Goal: Book appointment/travel/reservation

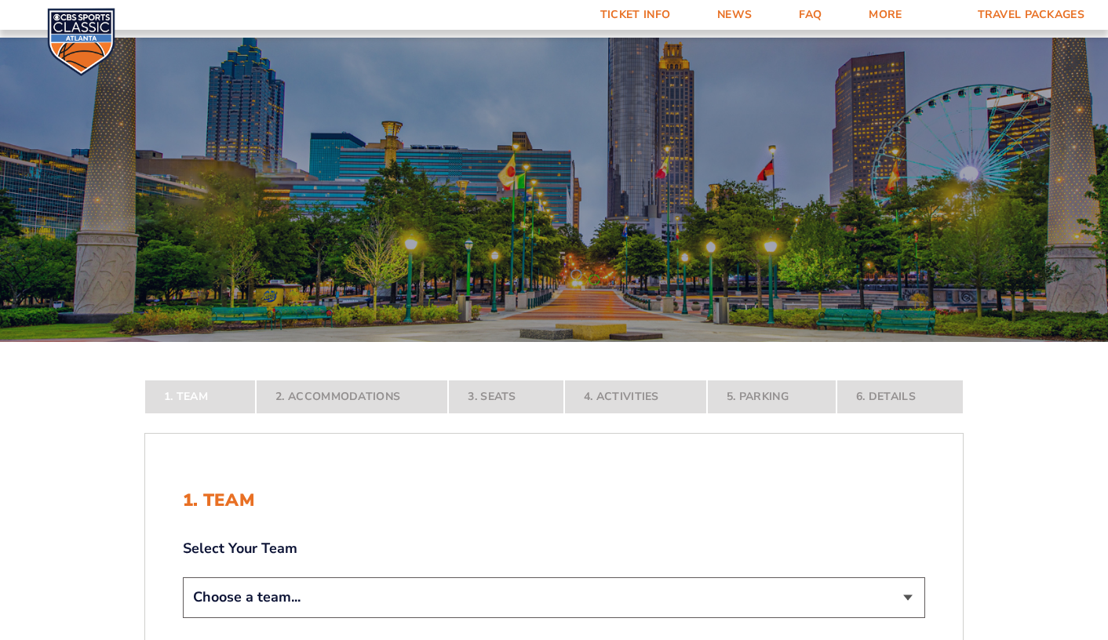
scroll to position [295, 0]
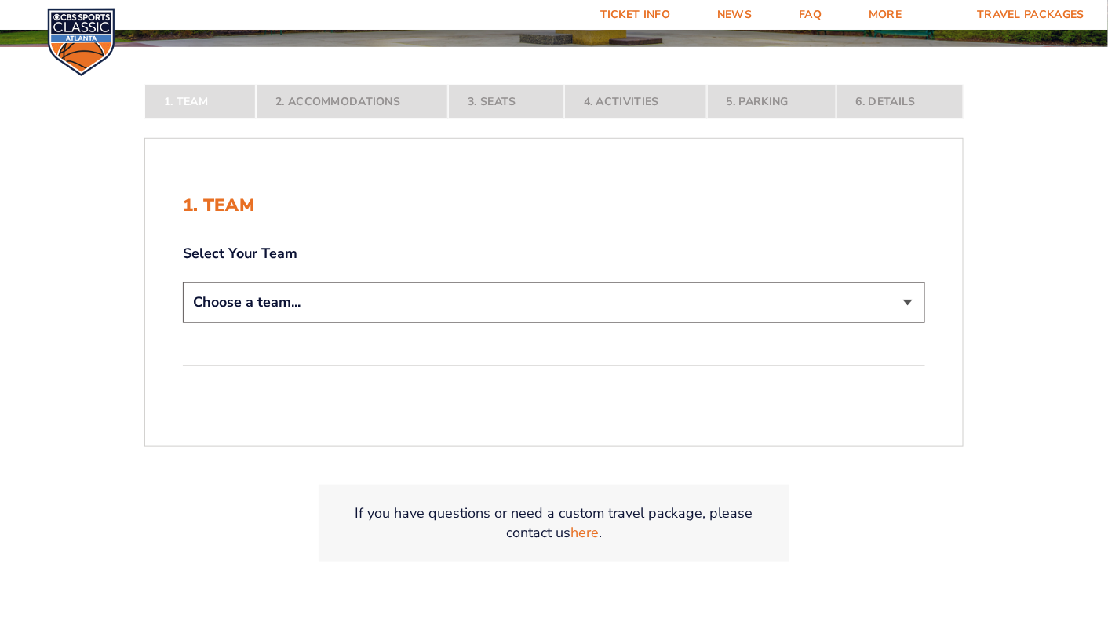
click at [908, 305] on select "Choose a team... [US_STATE] Wildcats [US_STATE] State Buckeyes [US_STATE] Tar H…" at bounding box center [554, 302] width 742 height 40
select select "12956"
click at [183, 322] on select "Choose a team... [US_STATE] Wildcats [US_STATE] State Buckeyes [US_STATE] Tar H…" at bounding box center [554, 302] width 742 height 40
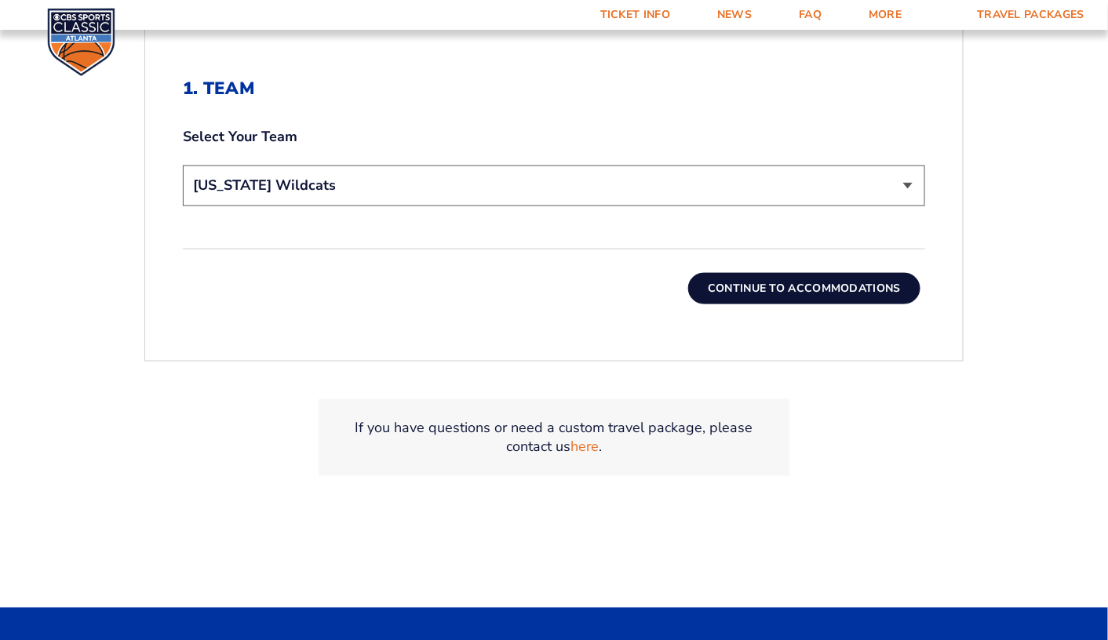
scroll to position [538, 0]
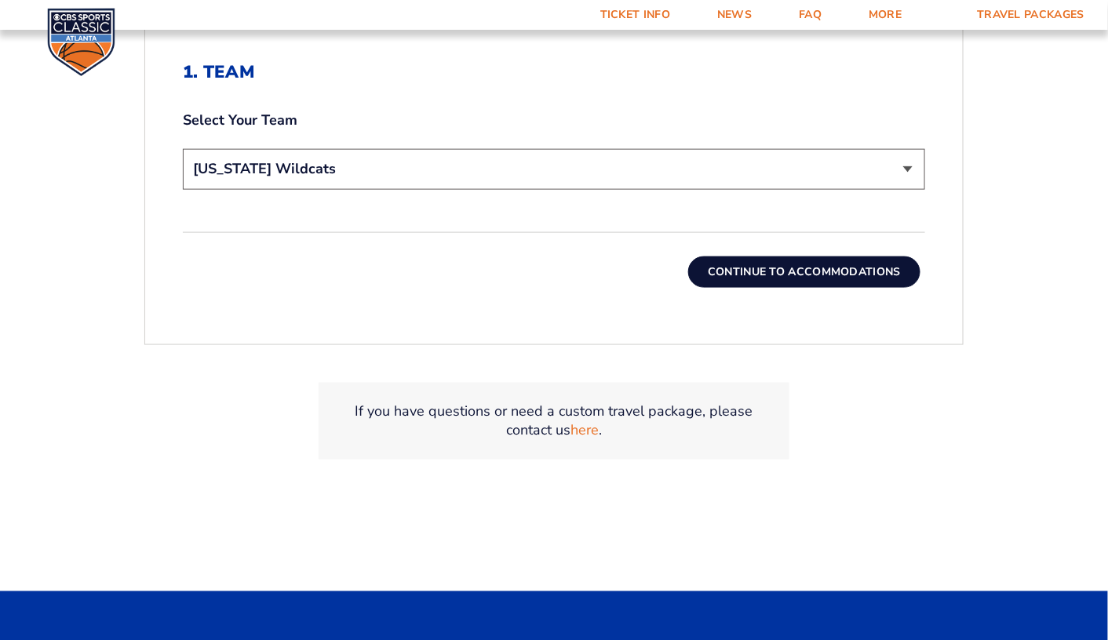
click at [861, 257] on button "Continue To Accommodations" at bounding box center [804, 272] width 232 height 31
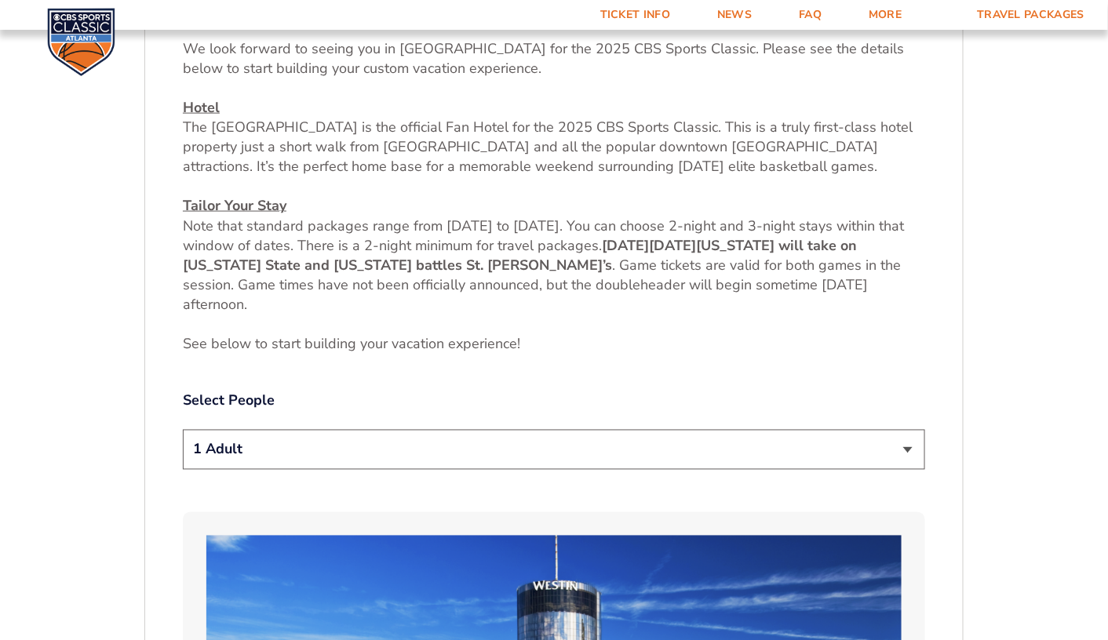
scroll to position [685, 0]
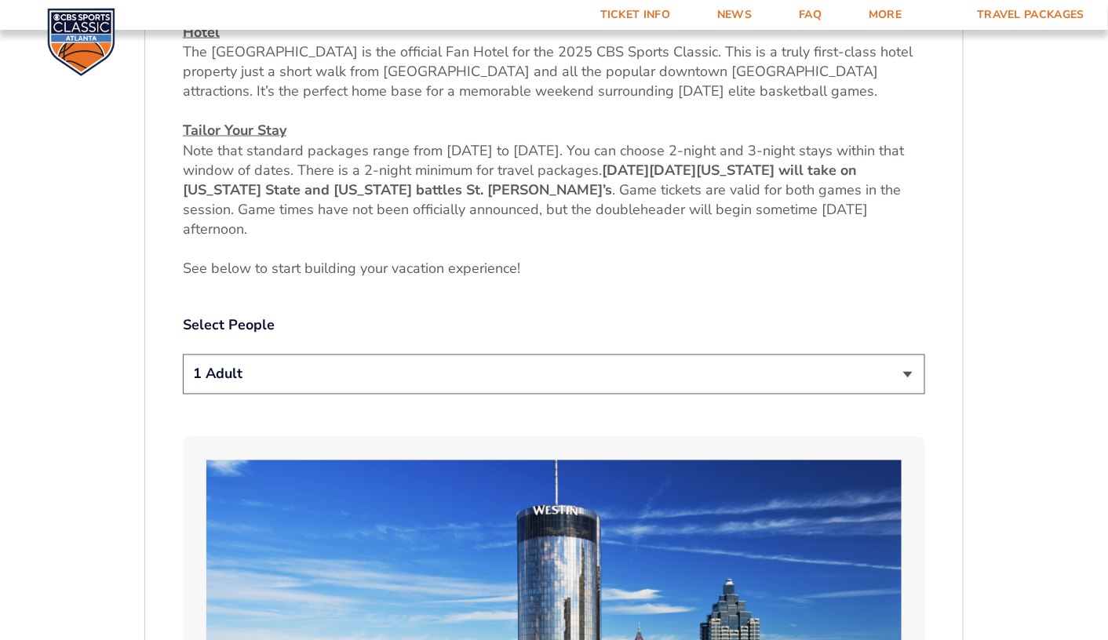
click at [908, 366] on select "1 Adult 2 Adults 3 Adults 4 Adults 2 Adults + 1 Child 2 Adults + 2 Children 2 A…" at bounding box center [554, 375] width 742 height 40
select select "2 Adults"
click at [183, 355] on select "1 Adult 2 Adults 3 Adults 4 Adults 2 Adults + 1 Child 2 Adults + 2 Children 2 A…" at bounding box center [554, 375] width 742 height 40
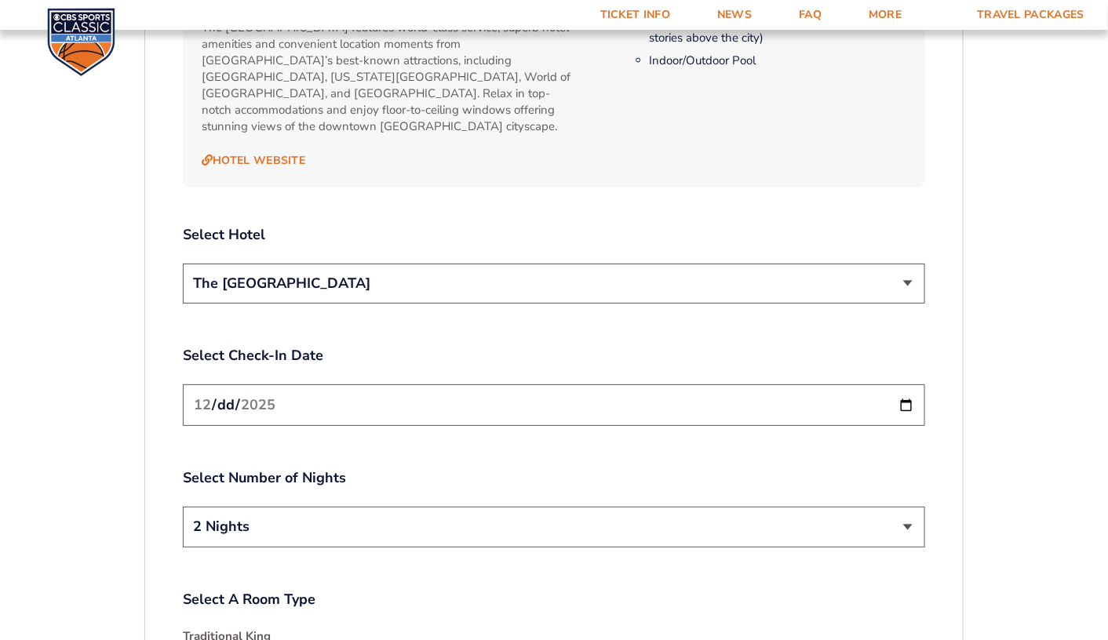
scroll to position [1772, 0]
click at [906, 262] on select "The [GEOGRAPHIC_DATA]" at bounding box center [554, 281] width 742 height 40
click at [904, 382] on input "[DATE]" at bounding box center [554, 403] width 742 height 42
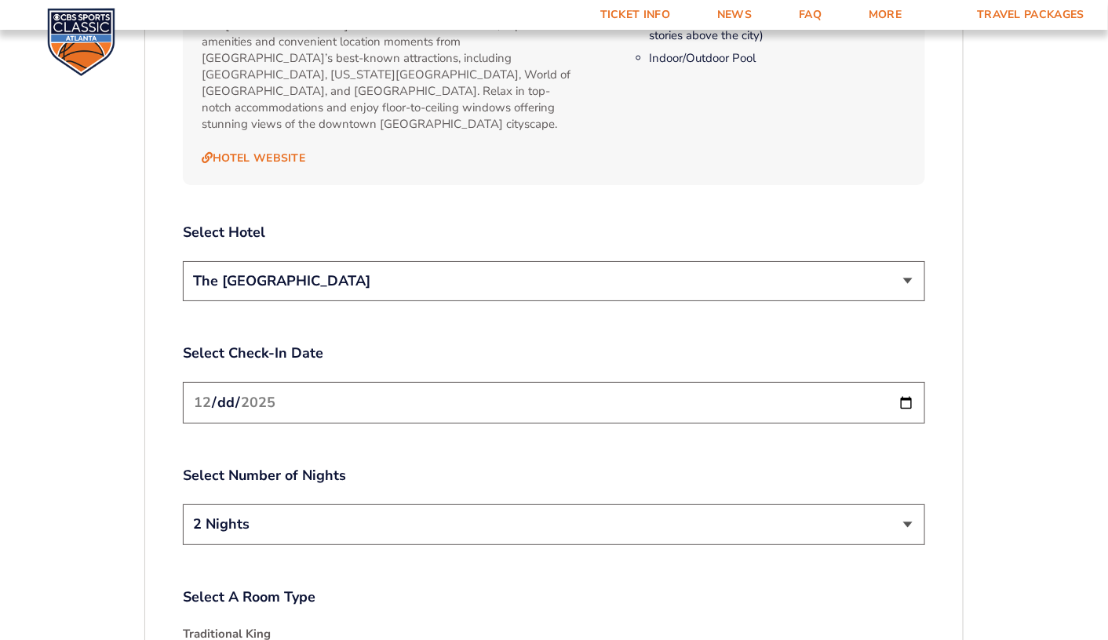
click at [904, 382] on input "[DATE]" at bounding box center [554, 403] width 742 height 42
click at [970, 408] on div "1. Team 2. Accommodations 3. Seats 4. Activities 5. Parking 6. Details 1. Team …" at bounding box center [554, 118] width 894 height 2876
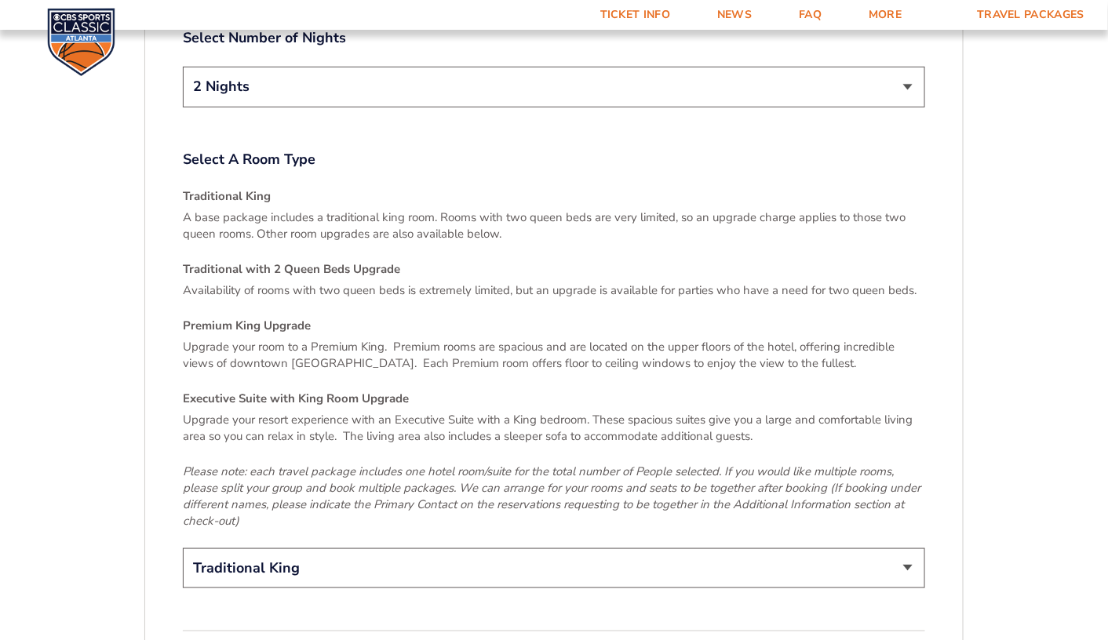
scroll to position [2343, 0]
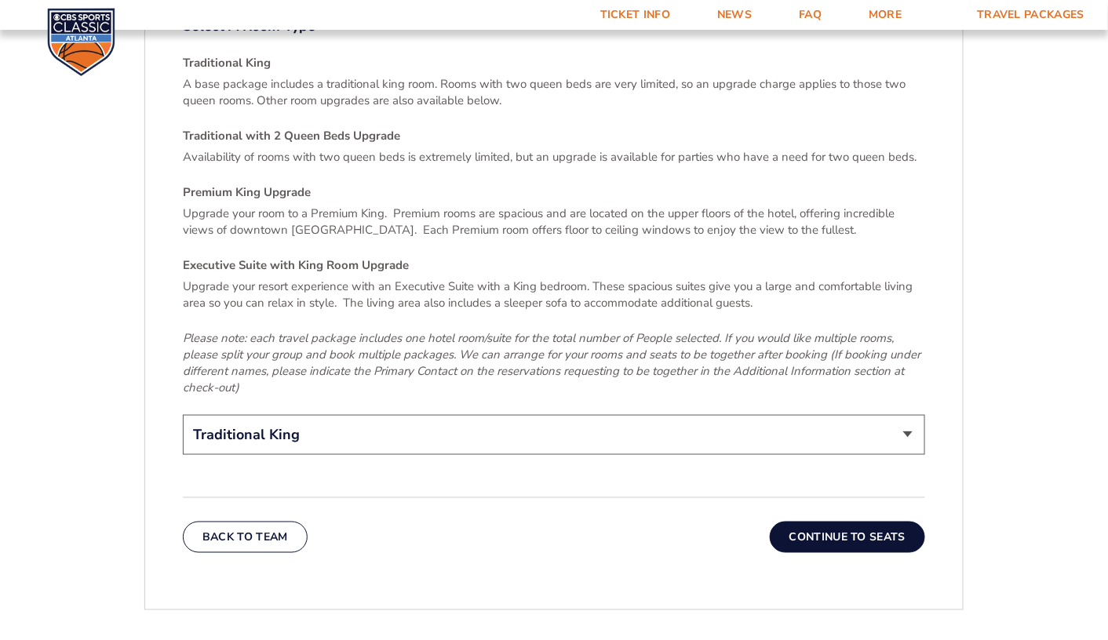
click at [904, 415] on select "Traditional King Traditional with 2 Queen Beds Upgrade (+$45 per night) Premium…" at bounding box center [554, 435] width 742 height 40
select select "Traditional with 2 Queen Beds Upgrade"
click at [183, 415] on select "Traditional King Traditional with 2 Queen Beds Upgrade (+$45 per night) Premium…" at bounding box center [554, 435] width 742 height 40
click at [882, 522] on button "Continue To Seats" at bounding box center [847, 537] width 155 height 31
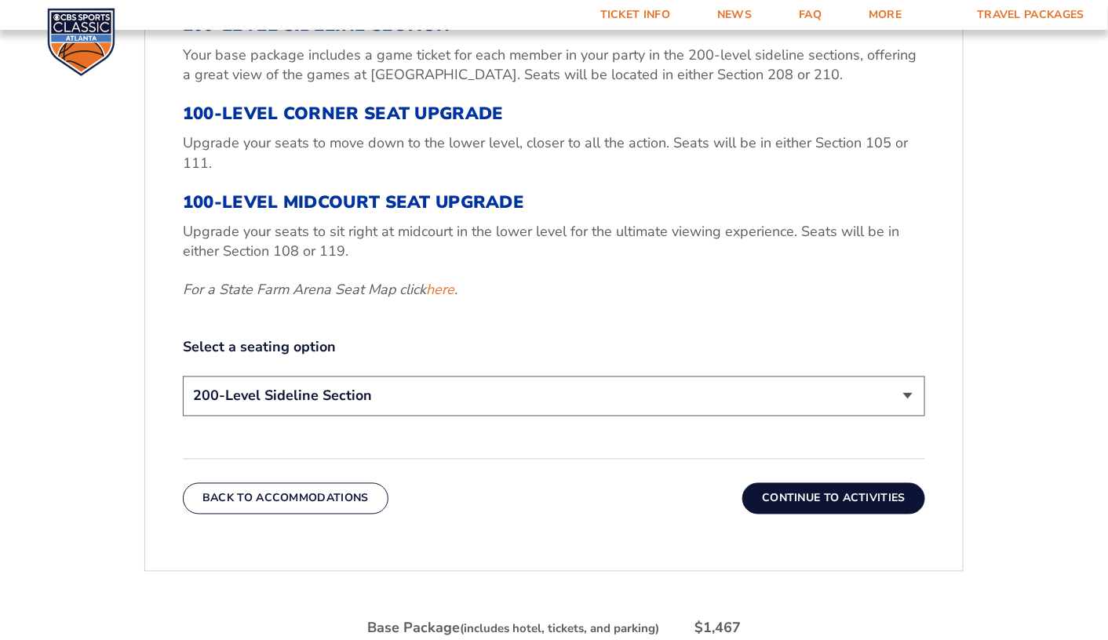
scroll to position [637, 0]
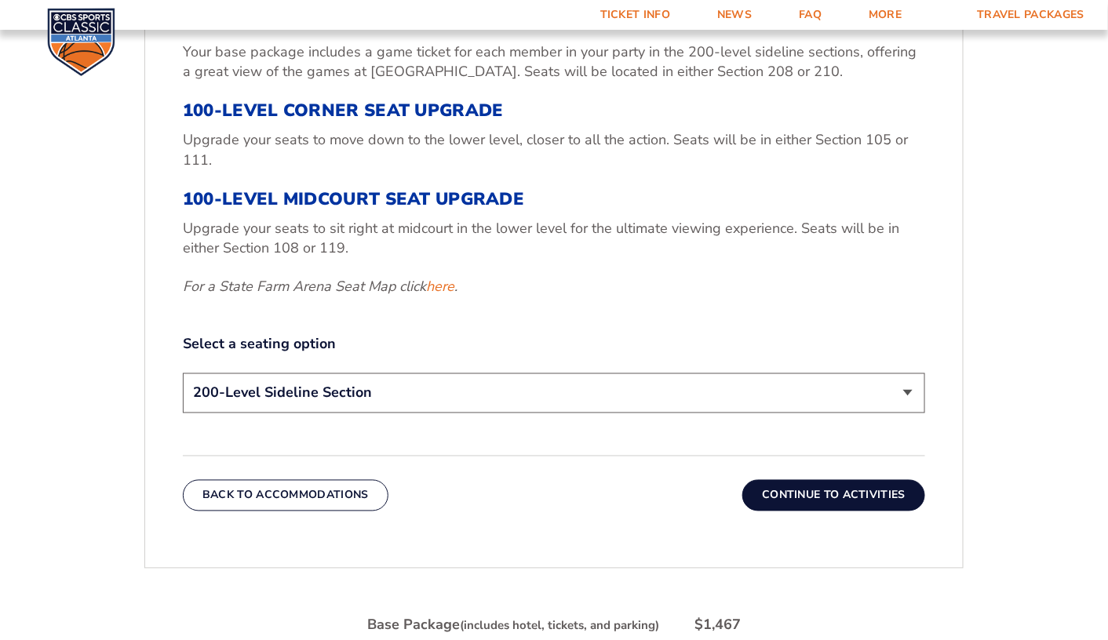
click at [911, 387] on select "200-Level Sideline Section 100-Level Corner Seat Upgrade (+$120 per person) 100…" at bounding box center [554, 393] width 742 height 40
click at [183, 373] on select "200-Level Sideline Section 100-Level Corner Seat Upgrade (+$120 per person) 100…" at bounding box center [554, 393] width 742 height 40
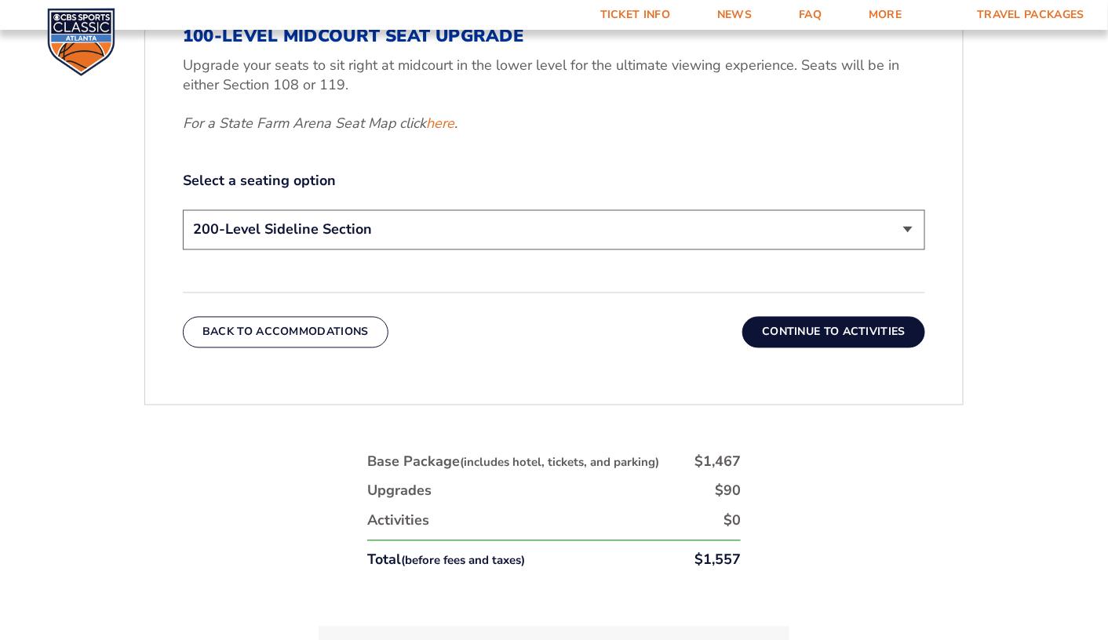
scroll to position [791, 0]
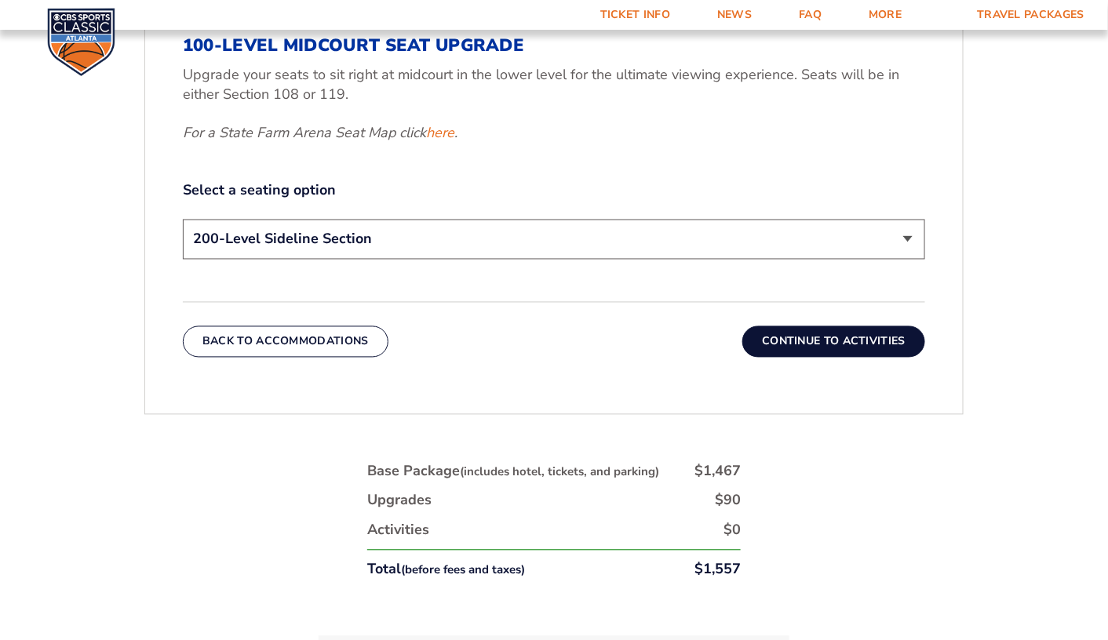
click at [845, 340] on button "Continue To Activities" at bounding box center [833, 341] width 183 height 31
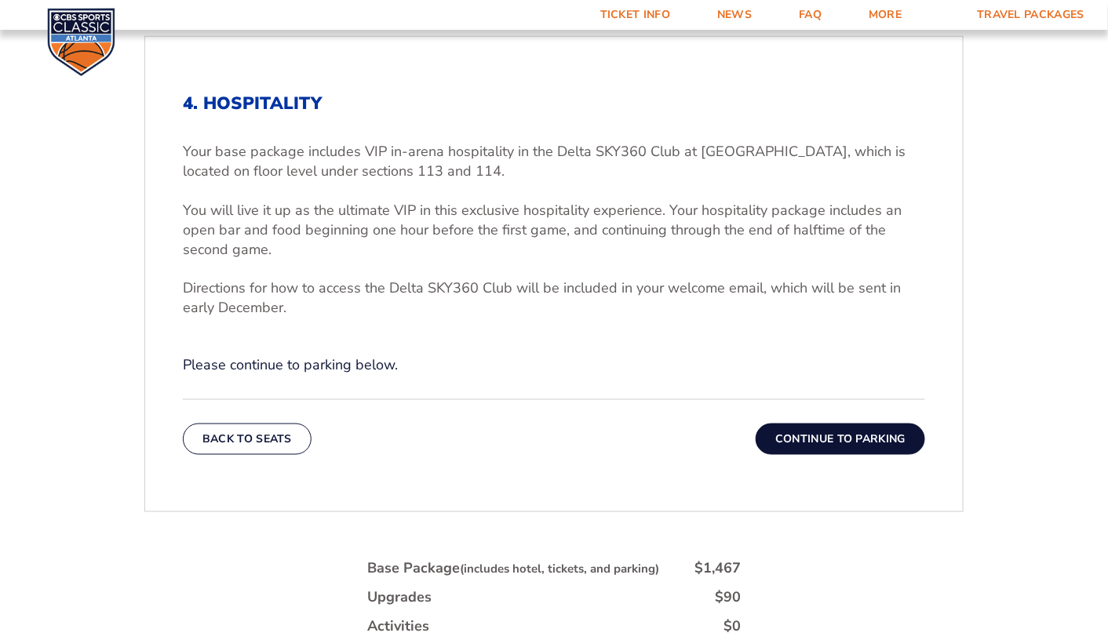
scroll to position [504, 0]
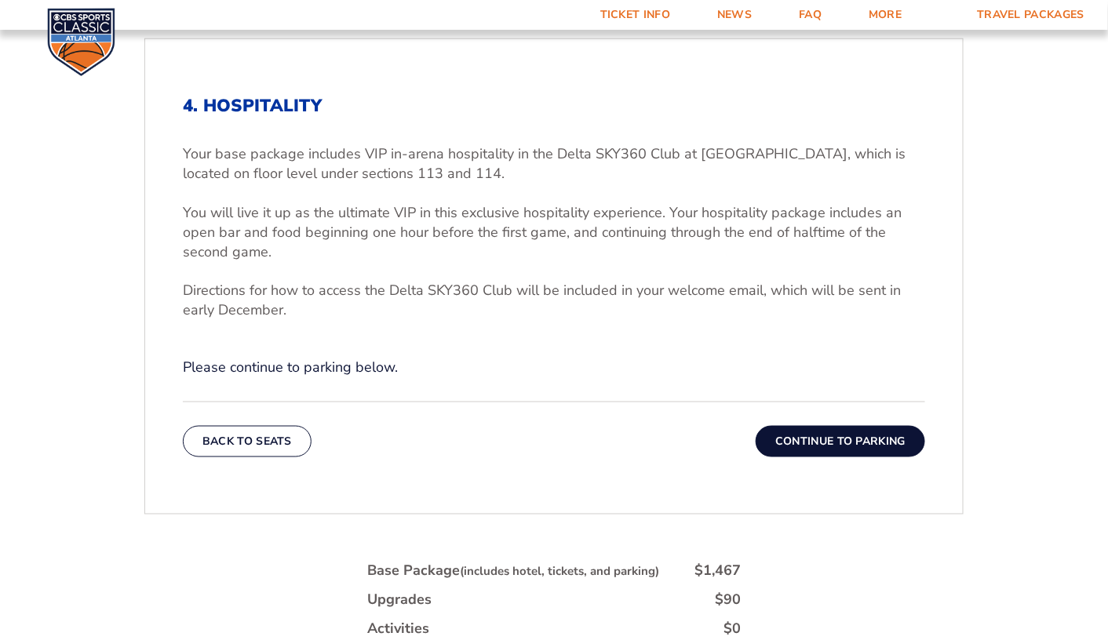
click at [846, 448] on button "Continue To Parking" at bounding box center [839, 441] width 169 height 31
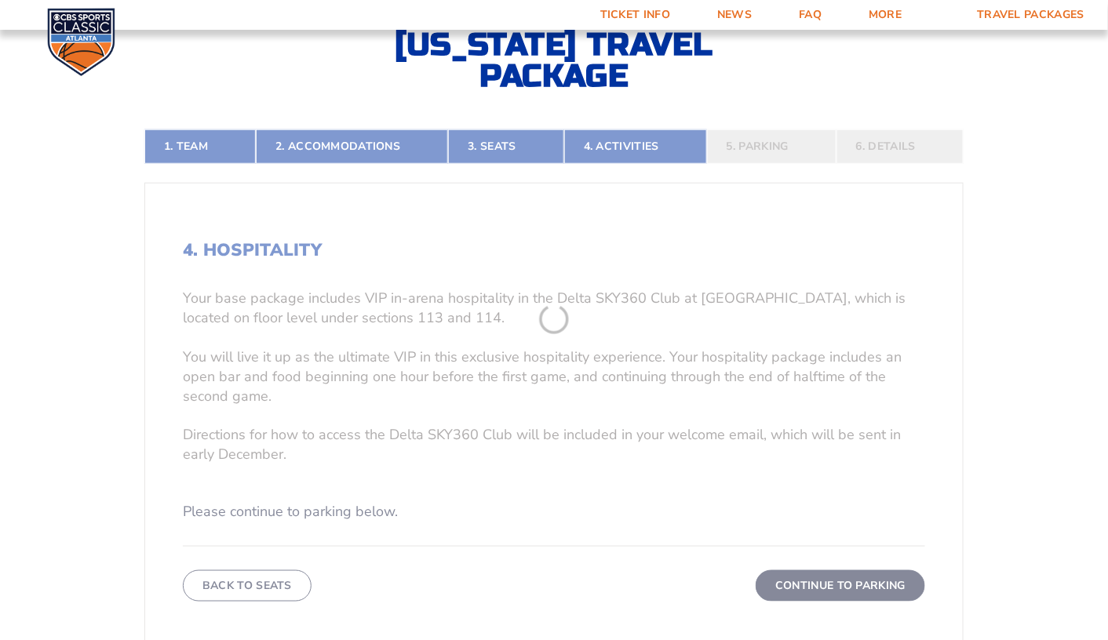
scroll to position [302, 0]
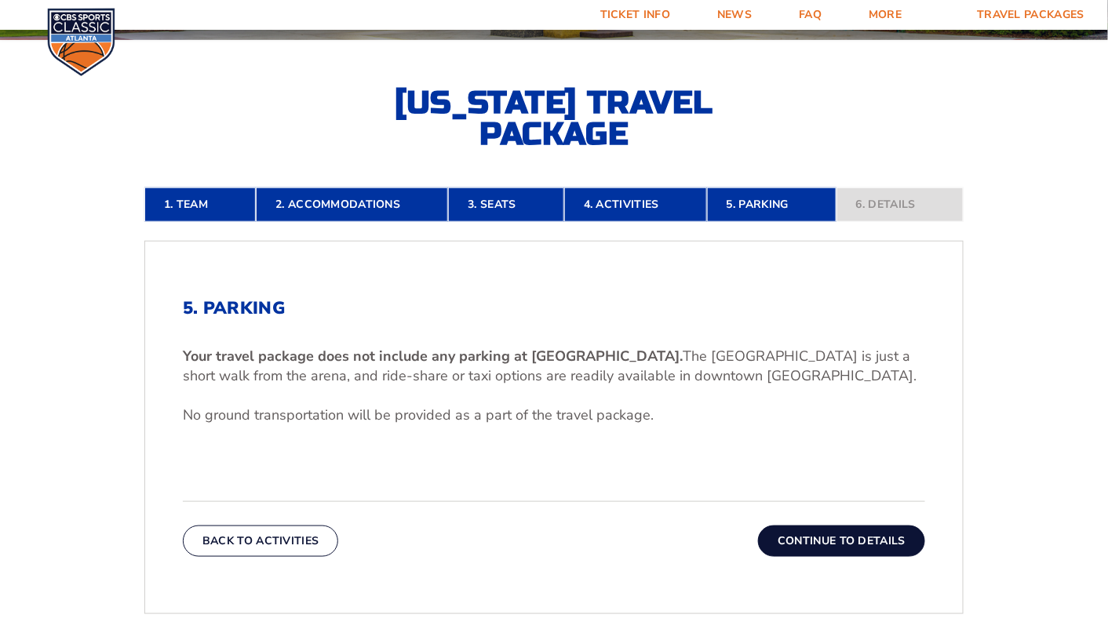
click at [851, 532] on button "Continue To Details" at bounding box center [841, 541] width 167 height 31
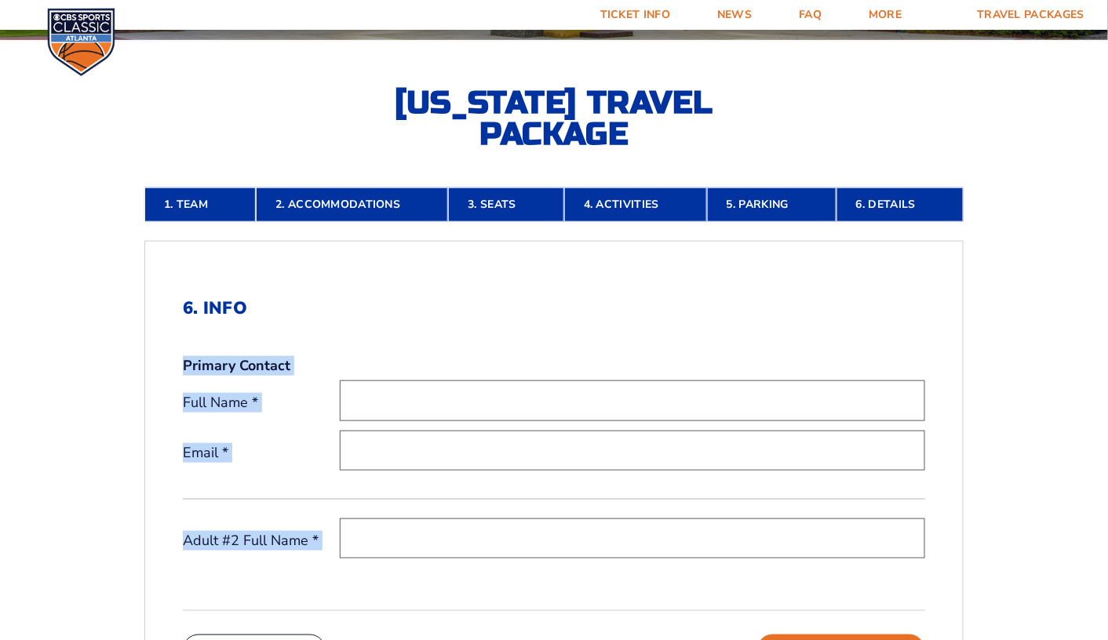
drag, startPoint x: 1106, startPoint y: 256, endPoint x: 1118, endPoint y: 391, distance: 135.4
click at [1107, 391] on html "Ticket Info News FAQ More Yearly Results Contact Travel Packages Travel Package…" at bounding box center [554, 530] width 1108 height 1665
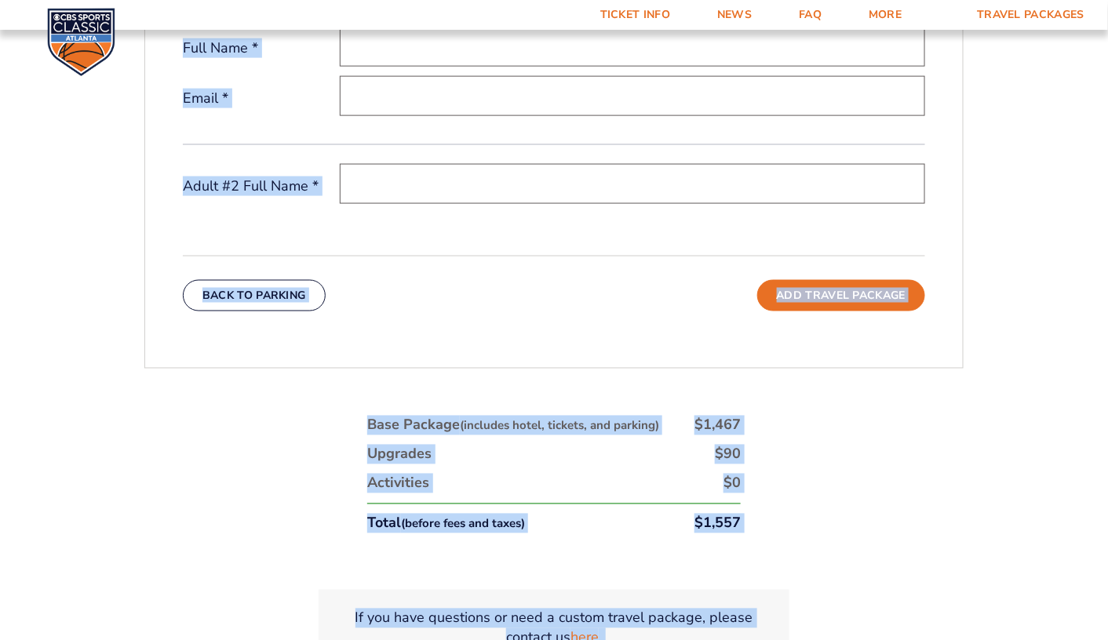
scroll to position [749, 0]
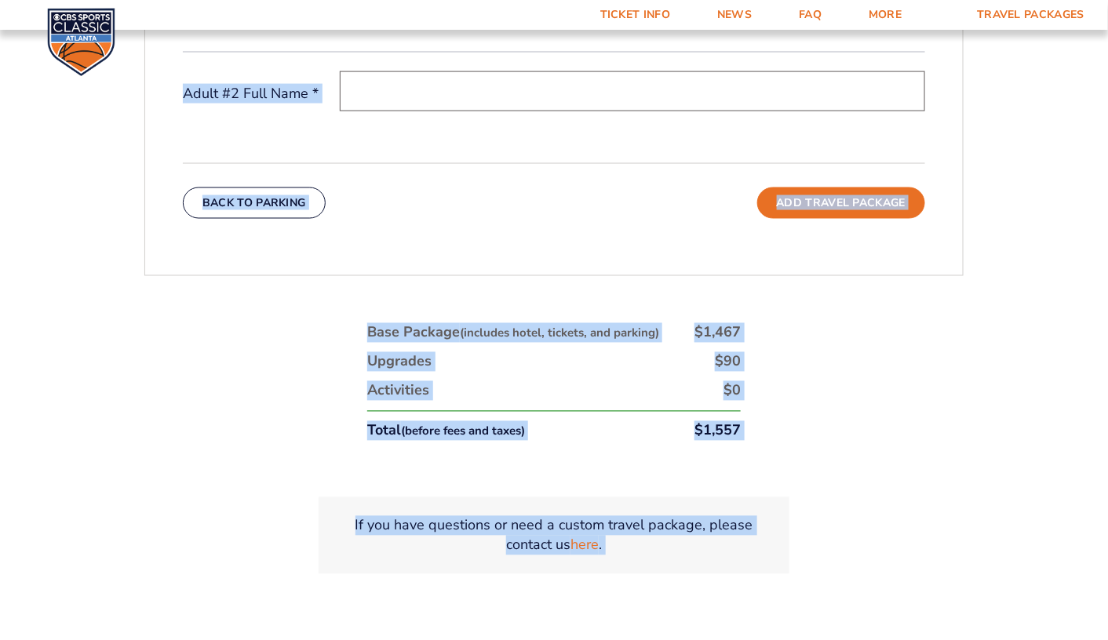
click at [904, 384] on div "1. Team 2. Accommodations 3. Seats 4. Activities 5. Parking 6. Details 1. Team …" at bounding box center [554, 177] width 894 height 948
